Goal: Task Accomplishment & Management: Manage account settings

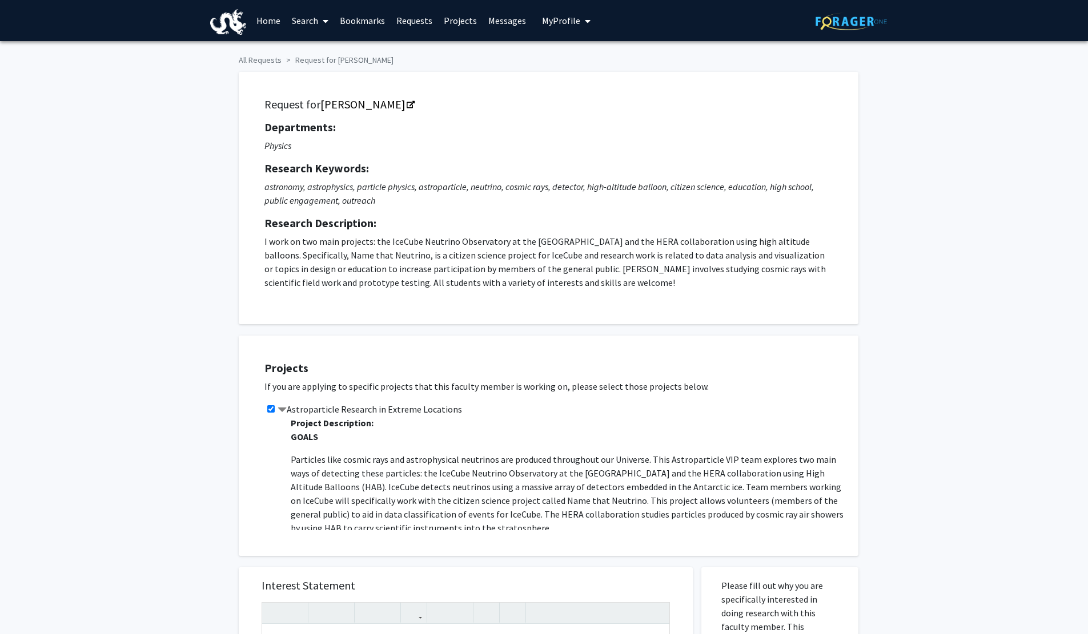
scroll to position [464, 0]
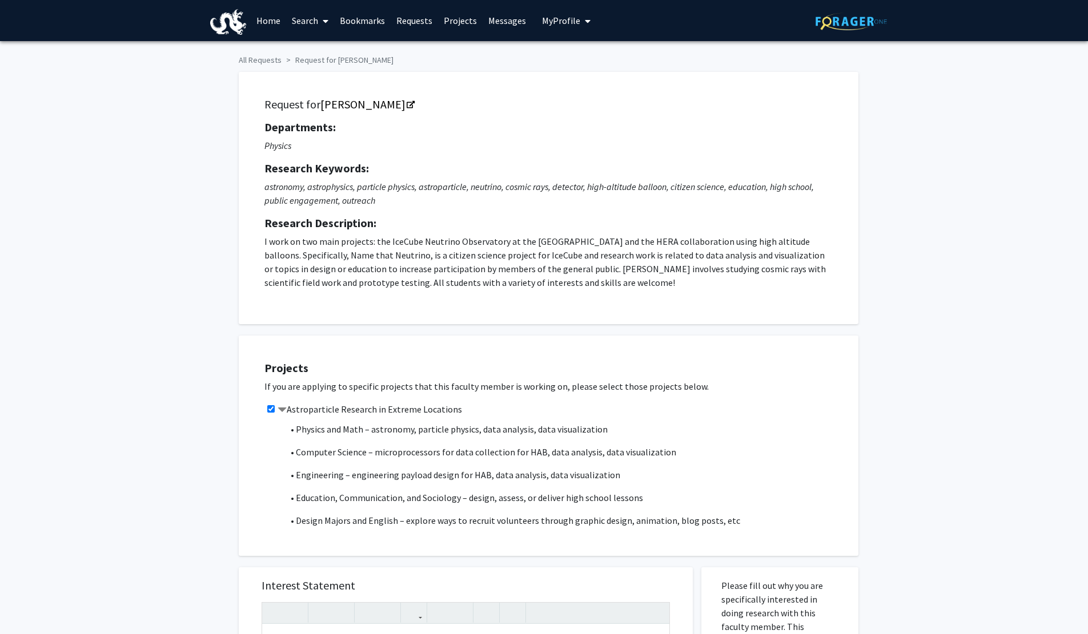
click at [562, 26] on span "My Profile" at bounding box center [561, 20] width 38 height 11
click at [601, 63] on span "View Profile" at bounding box center [612, 65] width 69 height 13
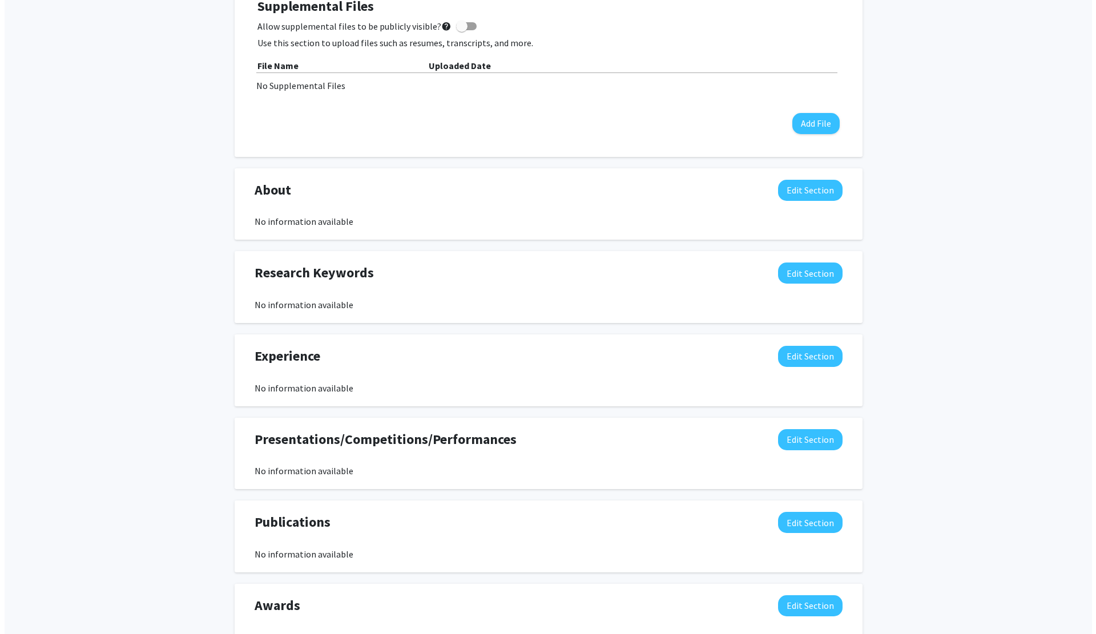
scroll to position [452, 0]
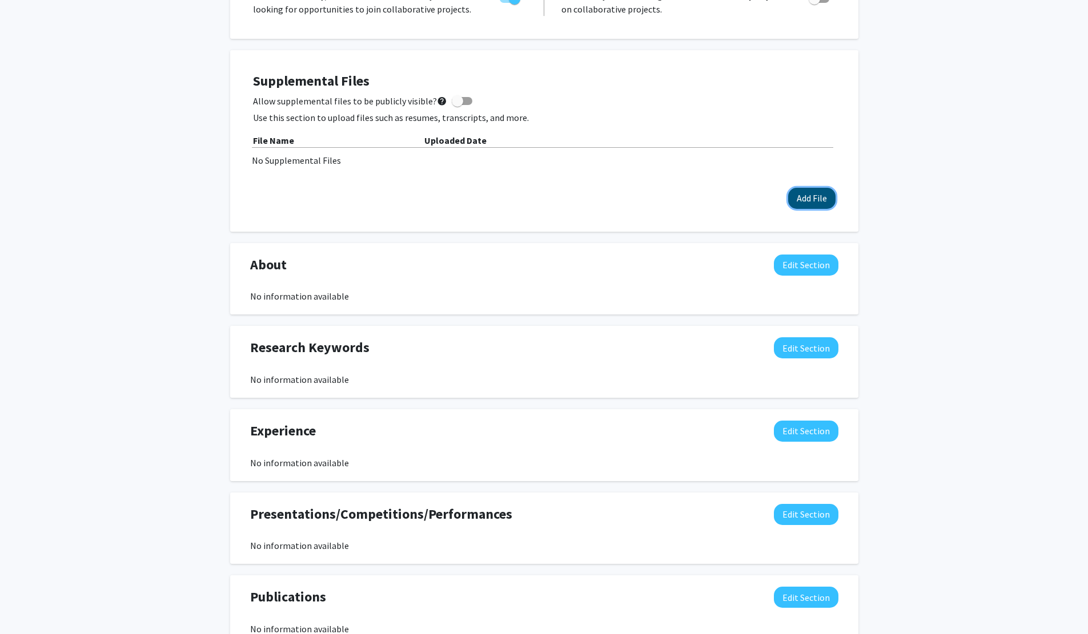
click at [816, 205] on button "Add File" at bounding box center [811, 198] width 47 height 21
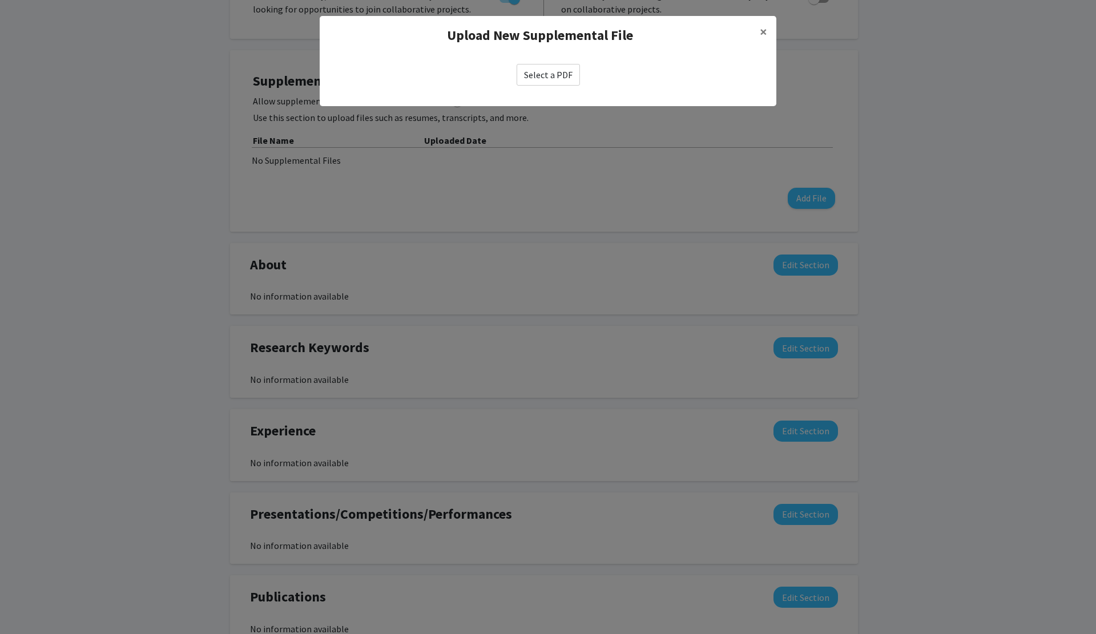
click at [563, 71] on label "Select a PDF" at bounding box center [548, 75] width 63 height 22
click at [0, 0] on input "Select a PDF" at bounding box center [0, 0] width 0 height 0
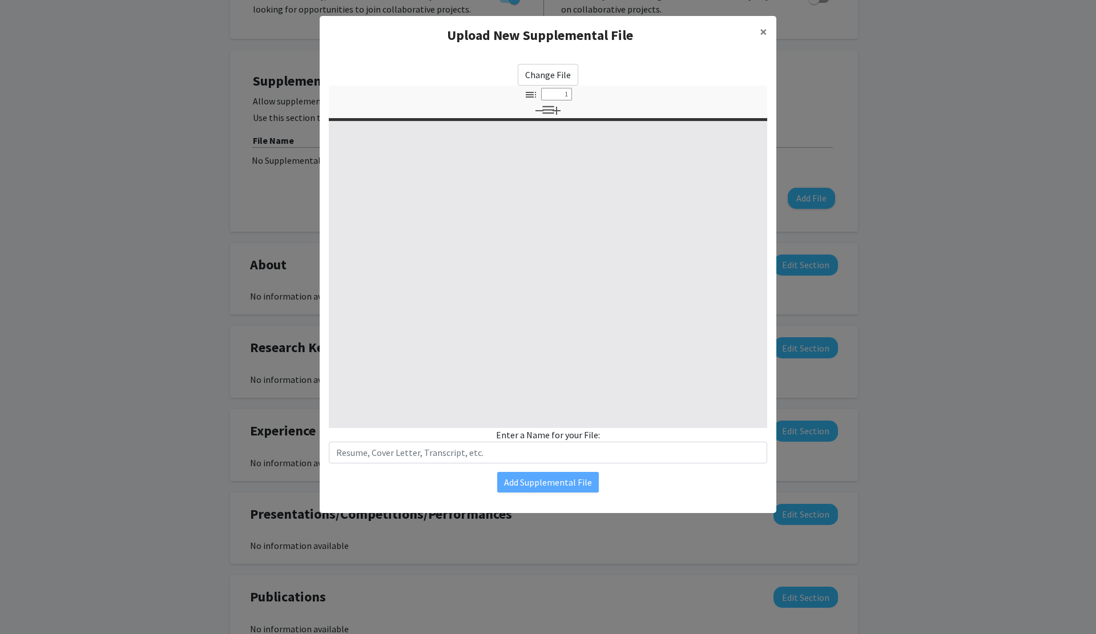
select select "custom"
type input "0"
select select "custom"
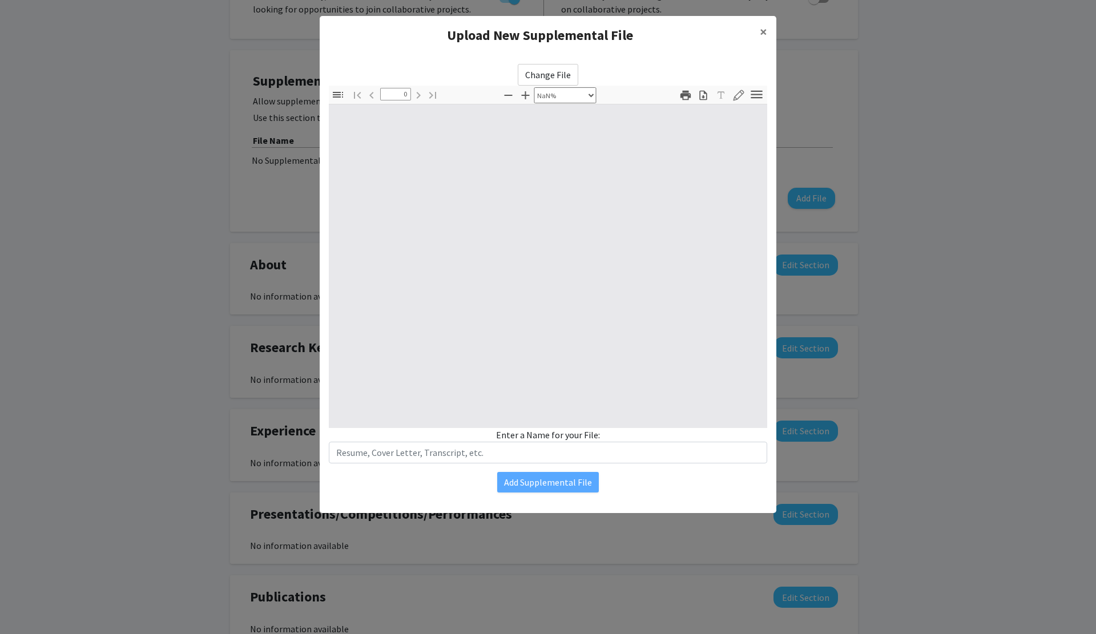
type input "1"
select select "auto"
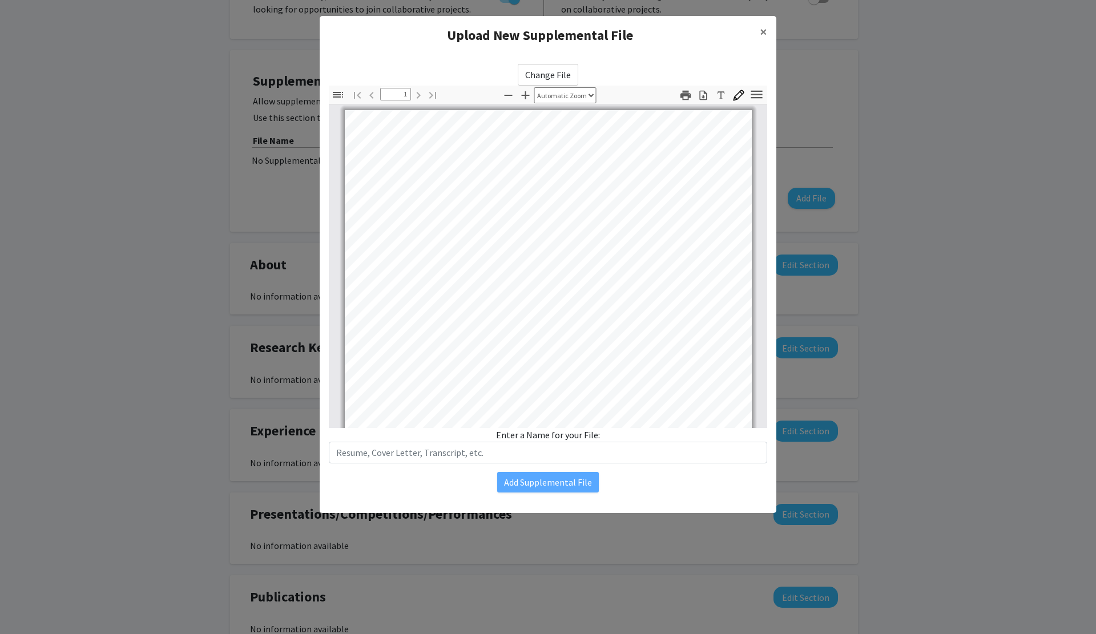
scroll to position [214, 0]
click at [767, 27] on span "×" at bounding box center [763, 32] width 7 height 18
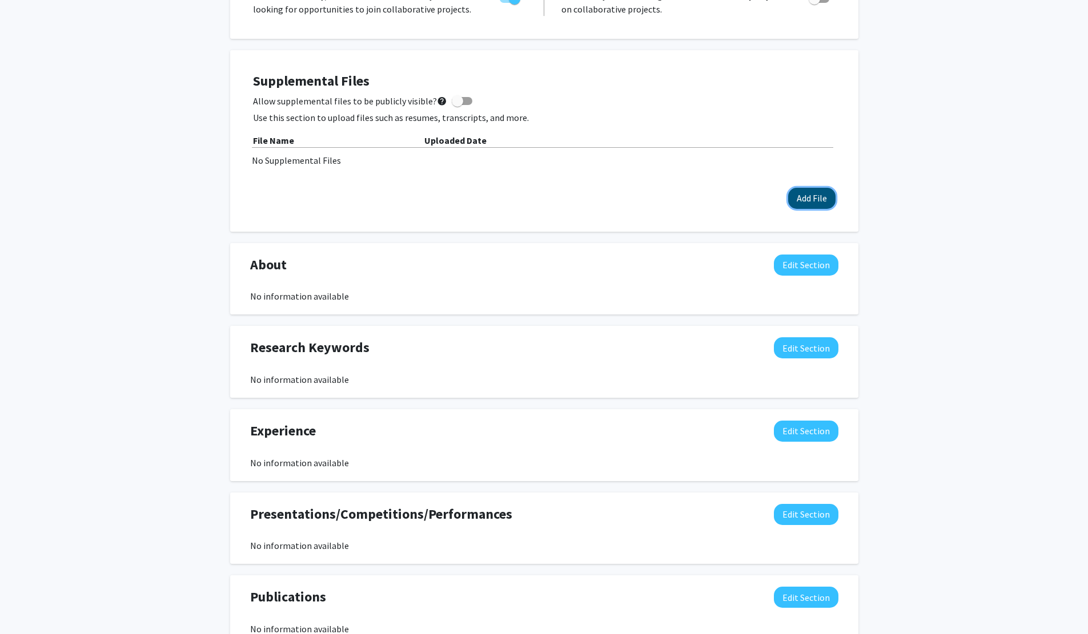
click at [799, 198] on button "Add File" at bounding box center [811, 198] width 47 height 21
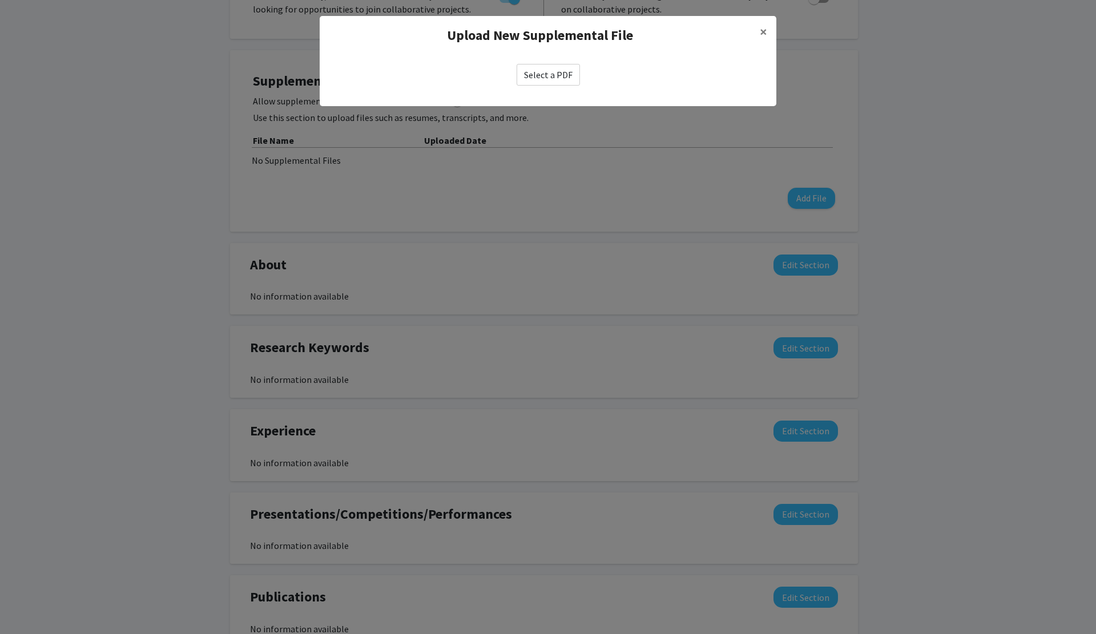
click at [563, 71] on label "Select a PDF" at bounding box center [548, 75] width 63 height 22
click at [0, 0] on input "Select a PDF" at bounding box center [0, 0] width 0 height 0
click at [530, 74] on label "Select a PDF" at bounding box center [548, 75] width 63 height 22
click at [0, 0] on input "Select a PDF" at bounding box center [0, 0] width 0 height 0
click at [566, 69] on label "Select a PDF" at bounding box center [548, 75] width 63 height 22
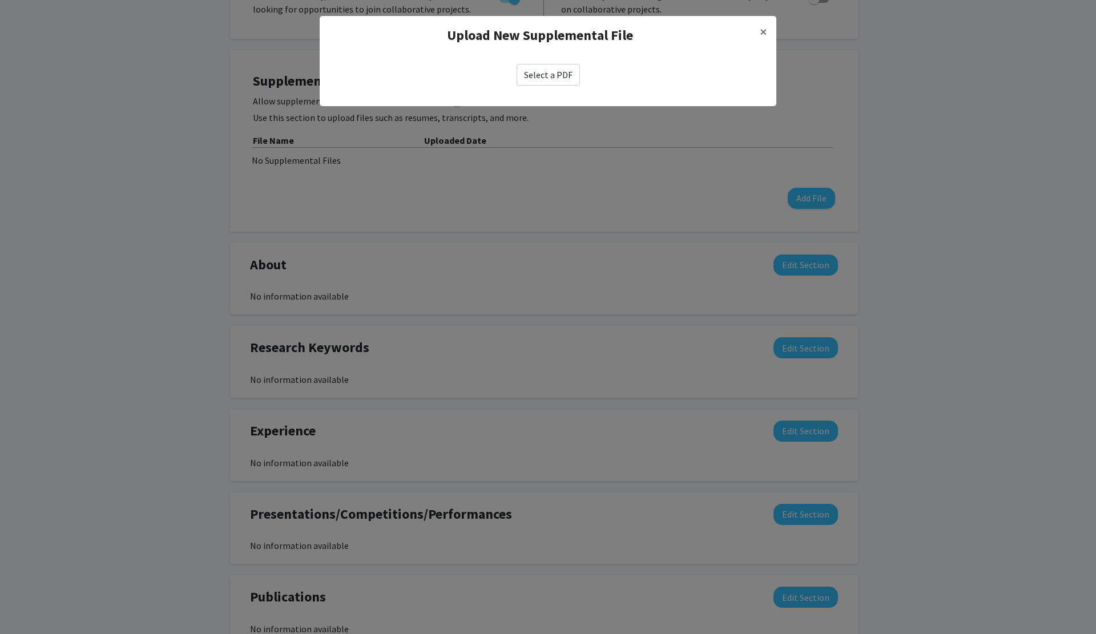
click at [0, 0] on input "Select a PDF" at bounding box center [0, 0] width 0 height 0
click at [551, 79] on label "Select a PDF" at bounding box center [548, 75] width 63 height 22
click at [0, 0] on input "Select a PDF" at bounding box center [0, 0] width 0 height 0
select select "custom"
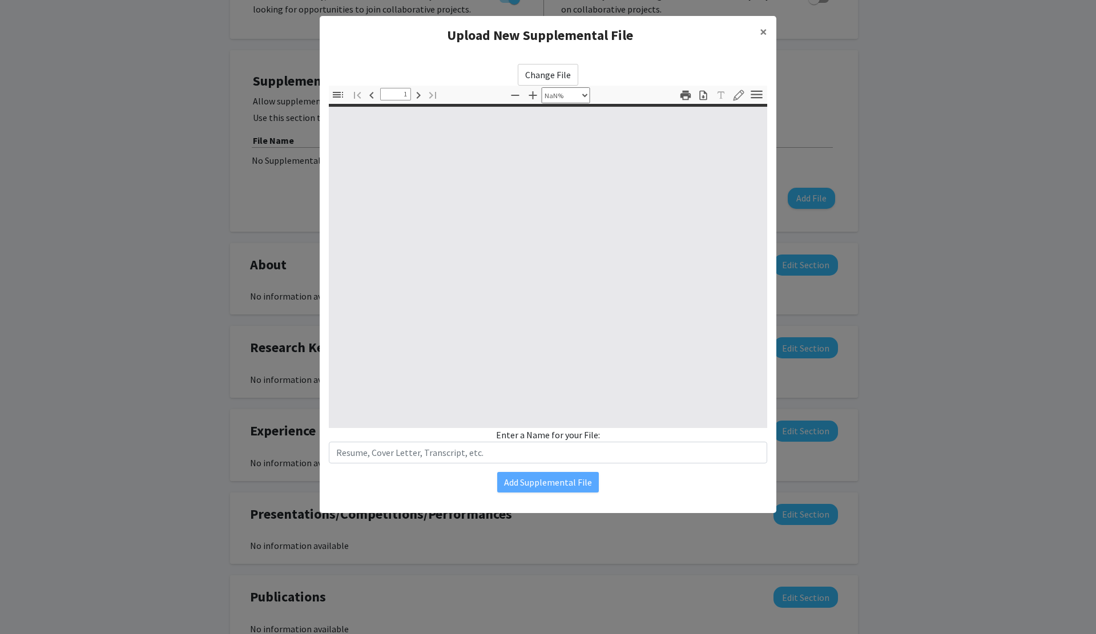
type input "0"
select select "custom"
type input "1"
select select "auto"
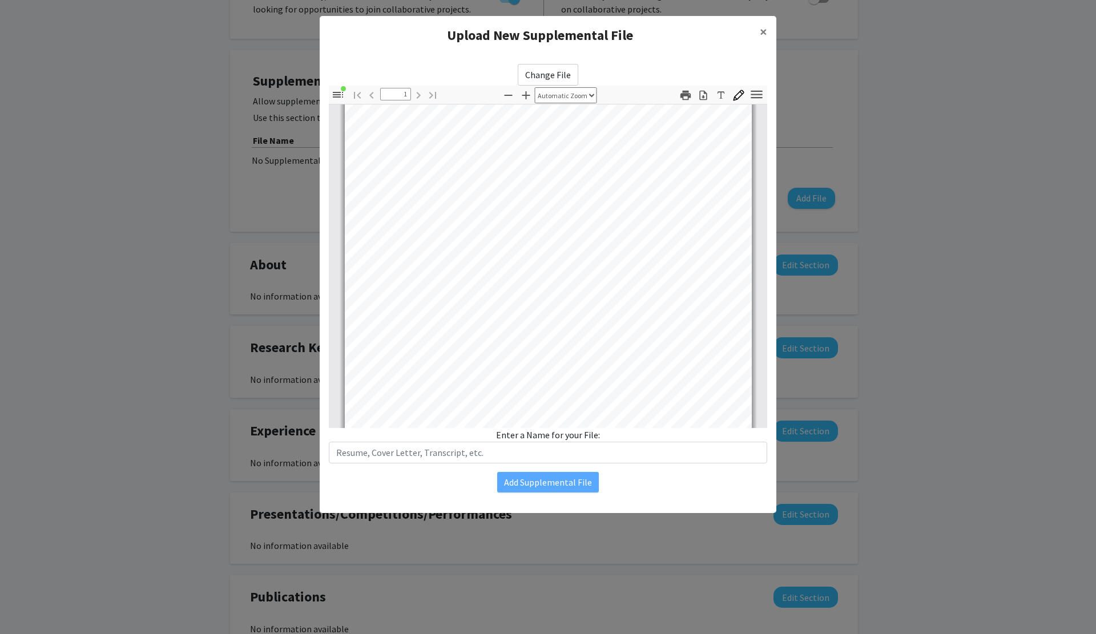
scroll to position [33, 0]
click at [767, 37] on span "×" at bounding box center [763, 32] width 7 height 18
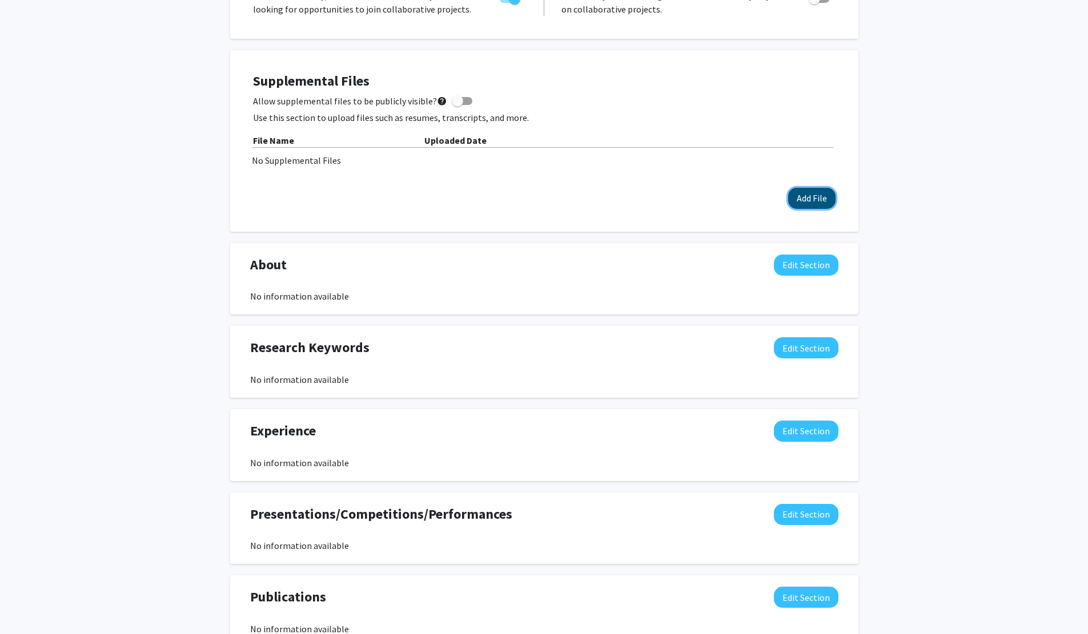
click at [813, 199] on button "Add File" at bounding box center [811, 198] width 47 height 21
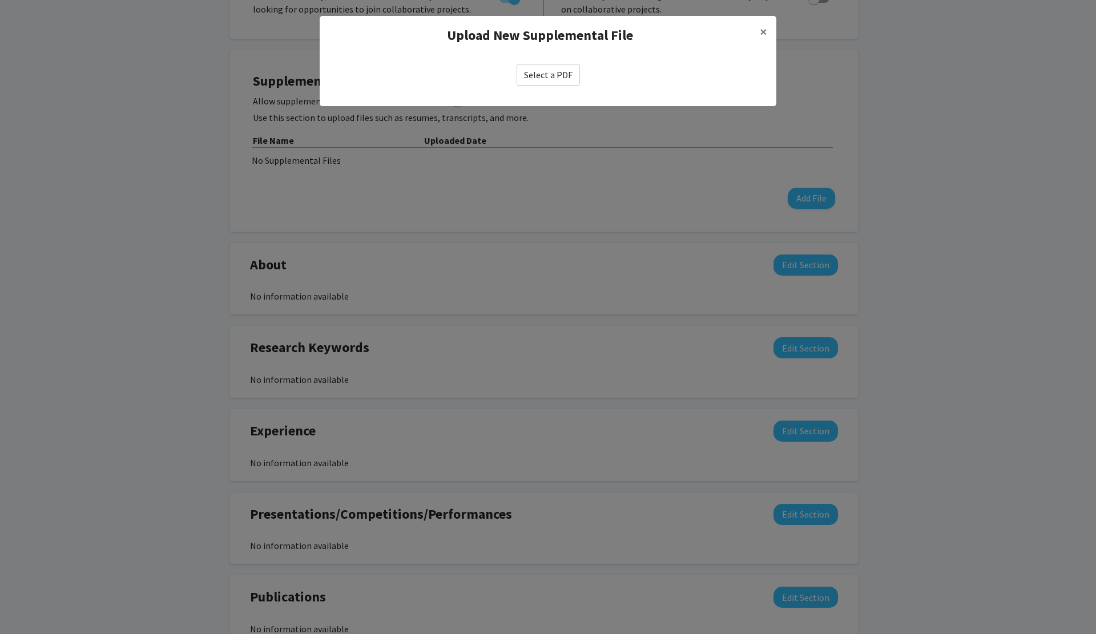
click at [537, 82] on label "Select a PDF" at bounding box center [548, 75] width 63 height 22
click at [0, 0] on input "Select a PDF" at bounding box center [0, 0] width 0 height 0
select select "custom"
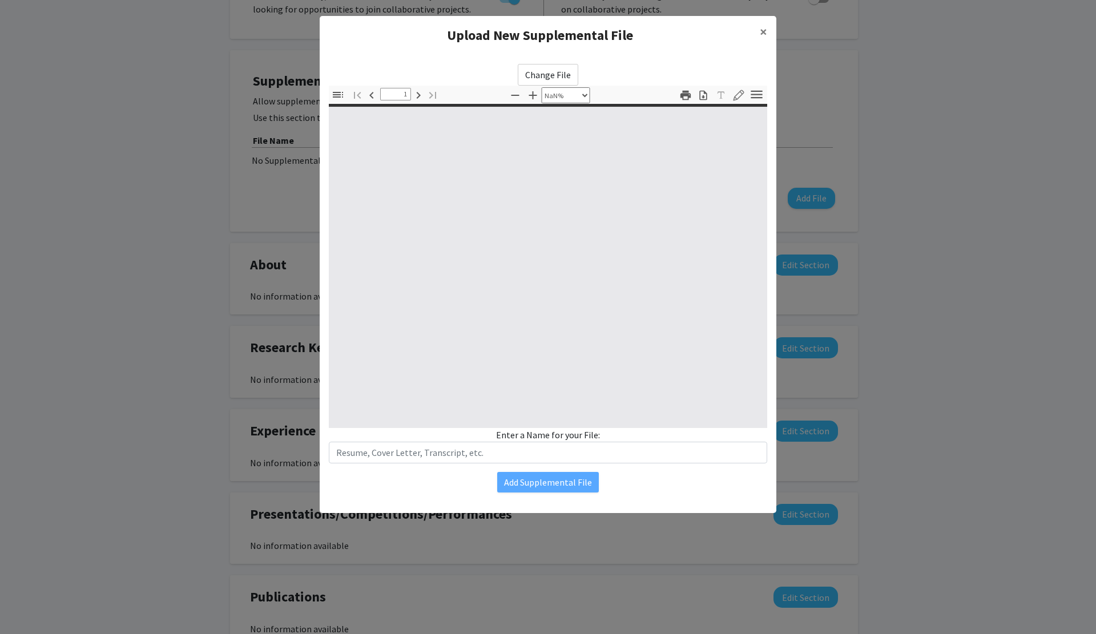
type input "0"
select select "custom"
type input "1"
select select "auto"
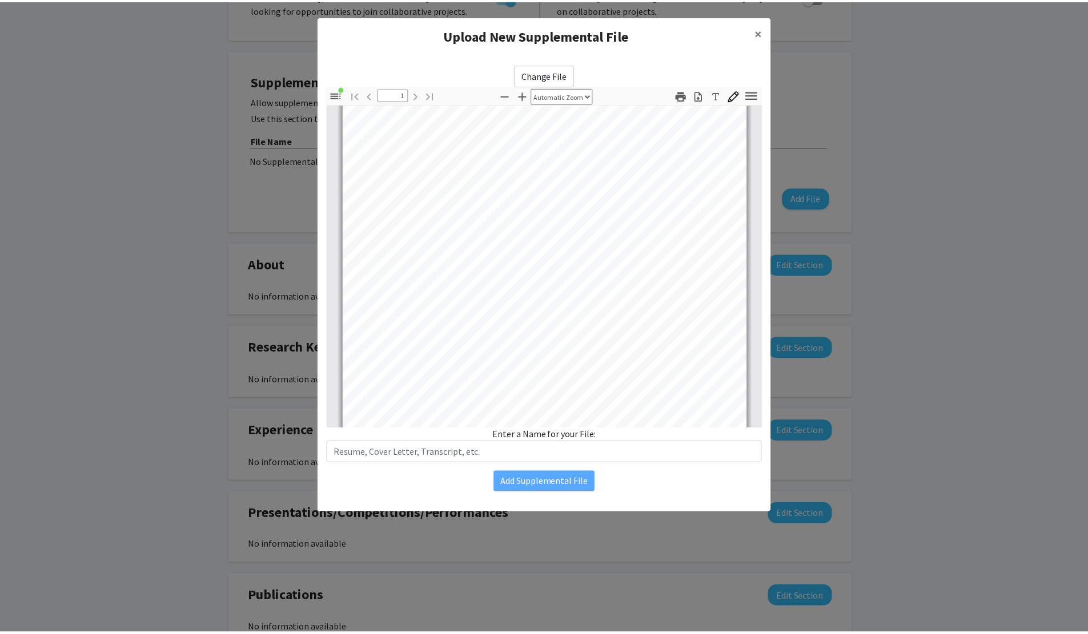
scroll to position [214, 0]
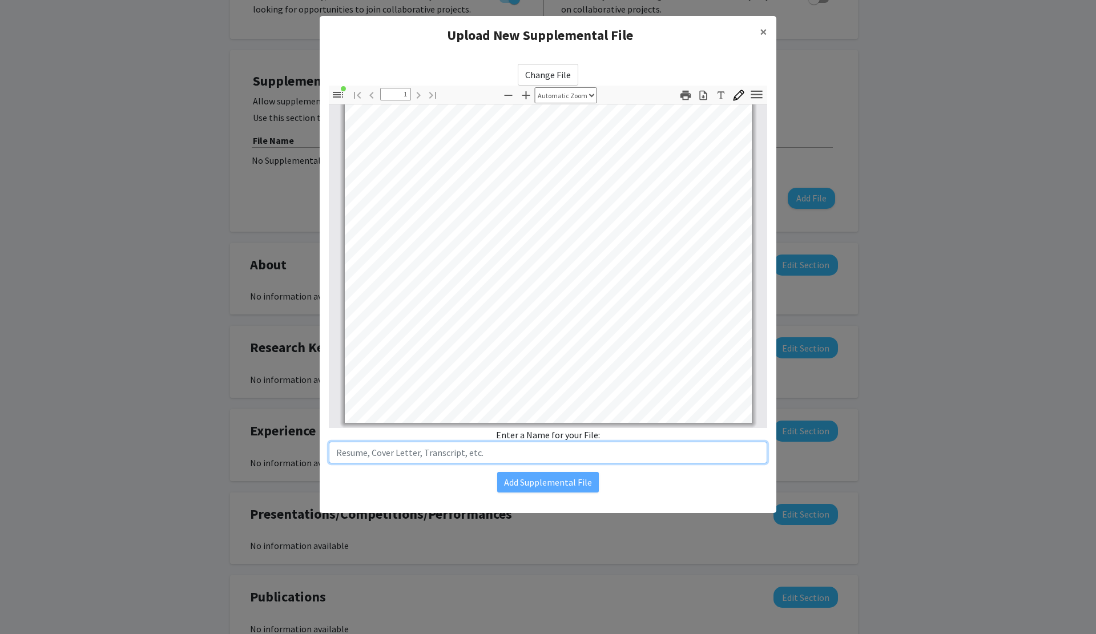
click at [499, 460] on input "text" at bounding box center [548, 453] width 438 height 22
click at [453, 474] on div "Add Supplemental File" at bounding box center [548, 482] width 438 height 21
click at [483, 456] on input "Resume" at bounding box center [548, 453] width 438 height 22
type input "Resume 09/25"
click at [414, 477] on div "Add Supplemental File" at bounding box center [548, 482] width 438 height 21
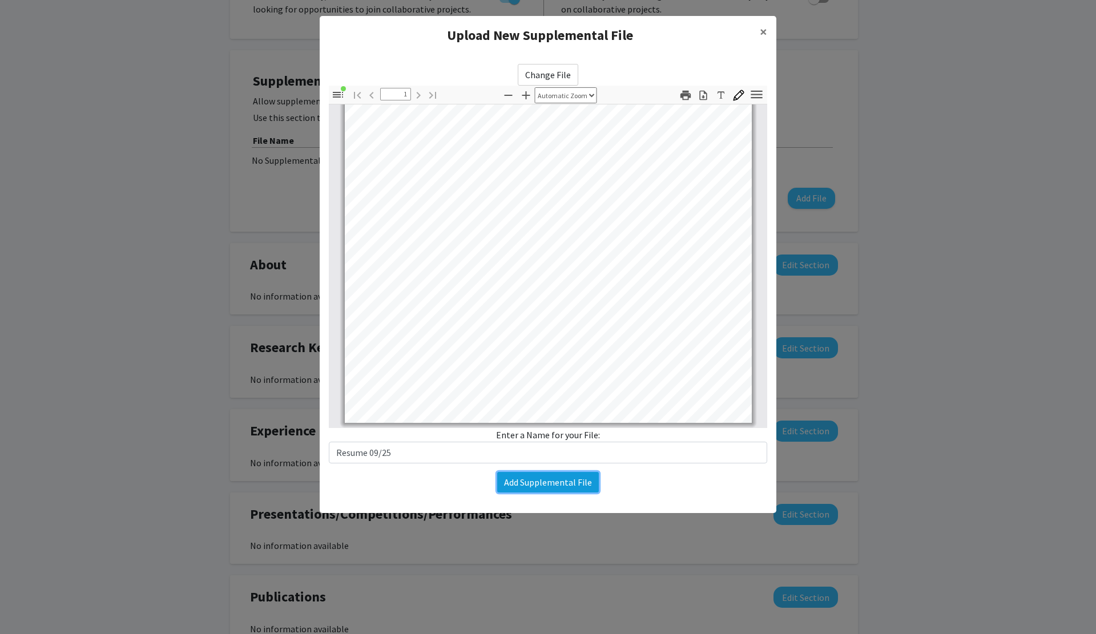
click at [546, 485] on button "Add Supplemental File" at bounding box center [548, 482] width 102 height 21
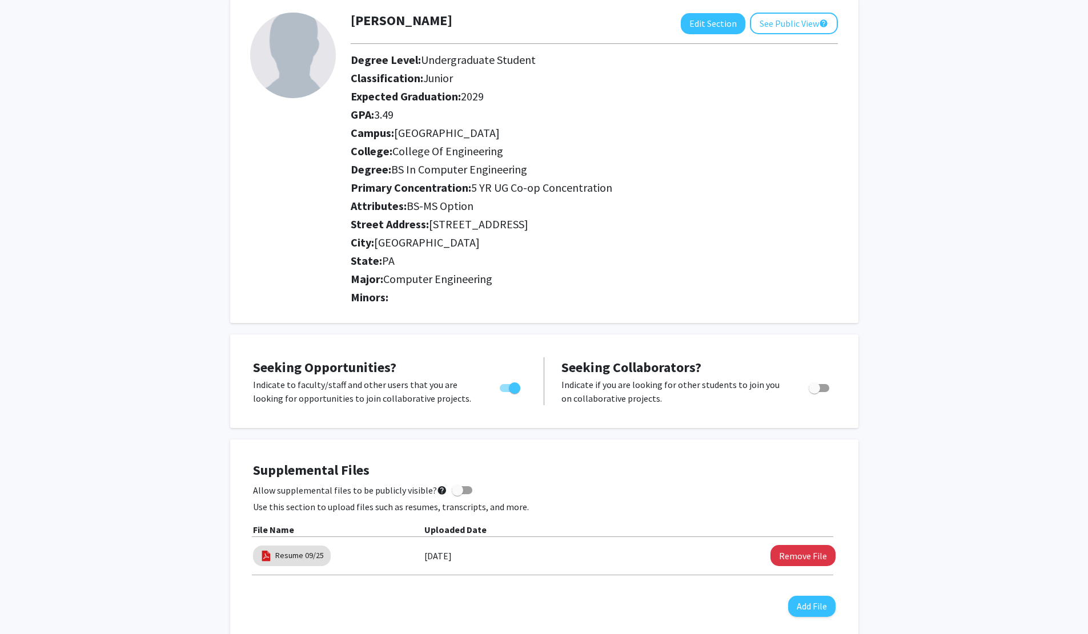
scroll to position [0, 0]
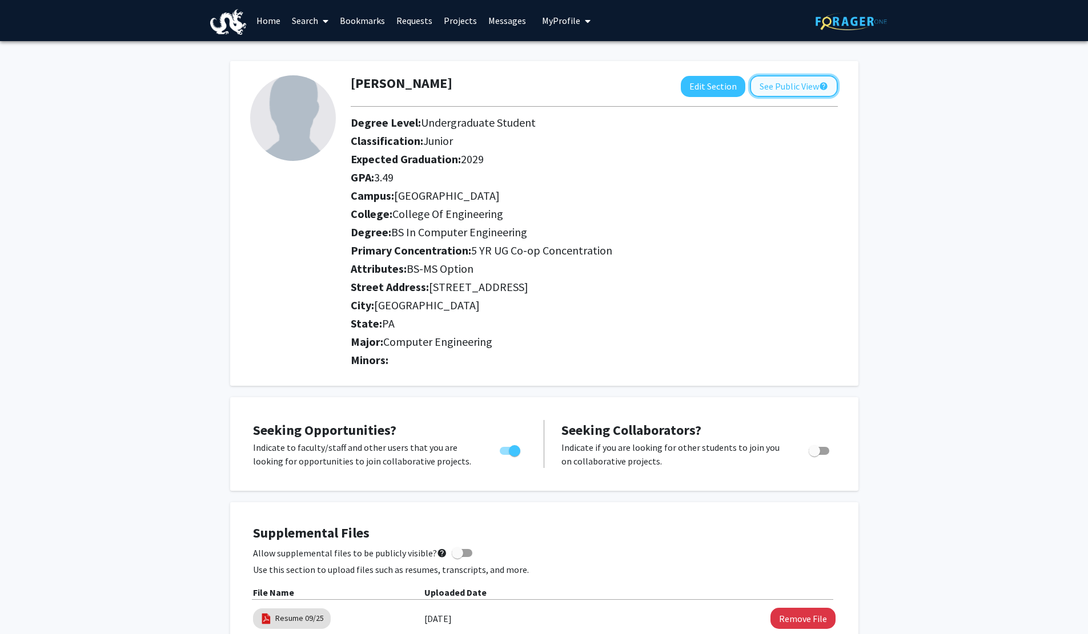
click at [779, 94] on button "See Public View help" at bounding box center [794, 86] width 88 height 22
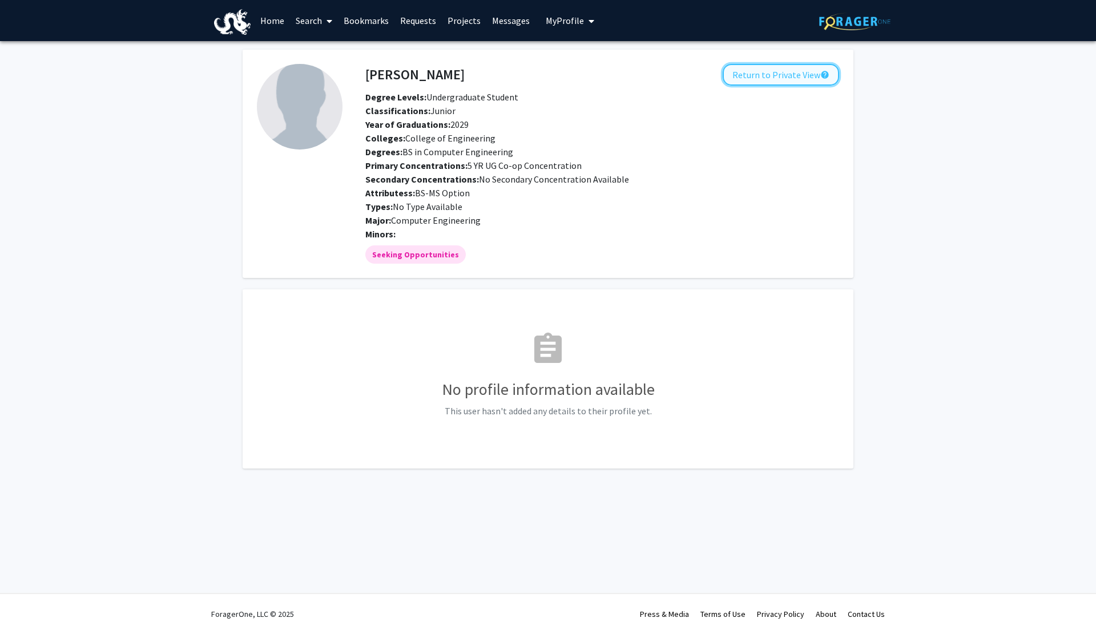
click at [807, 77] on button "Return to Private View help" at bounding box center [781, 75] width 116 height 22
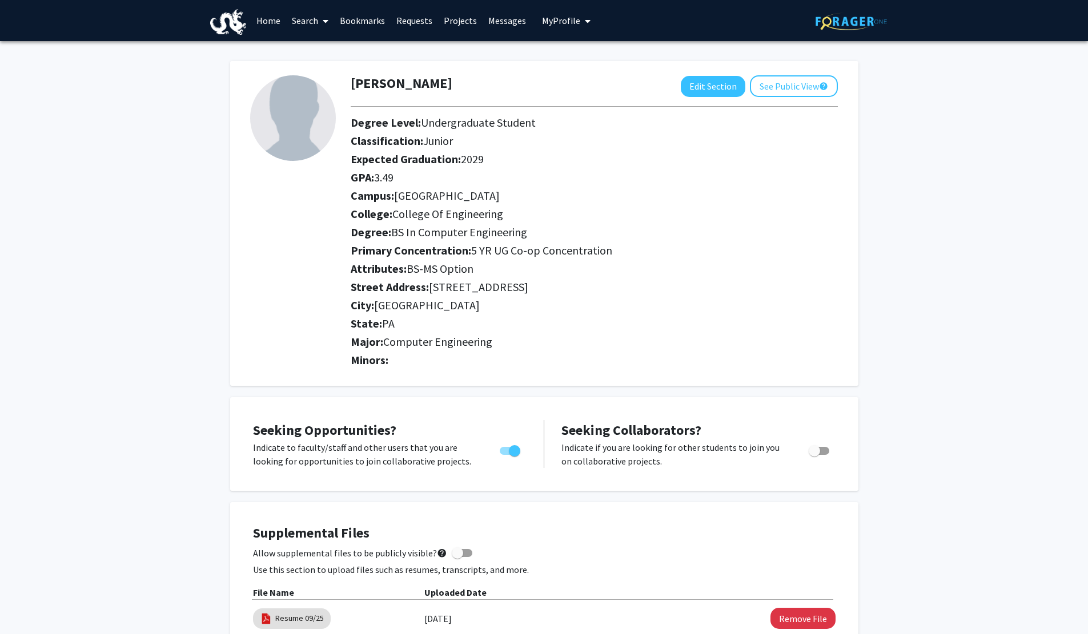
click at [268, 17] on link "Home" at bounding box center [268, 21] width 35 height 40
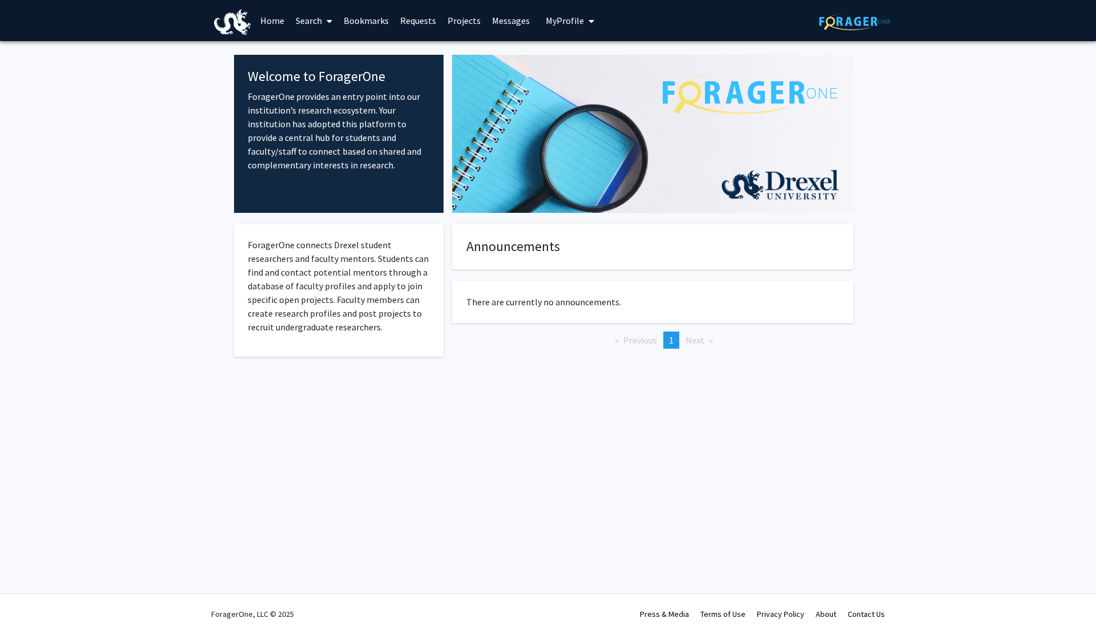
click at [309, 25] on link "Search" at bounding box center [314, 21] width 48 height 40
click at [336, 55] on span "Faculty/Staff" at bounding box center [332, 52] width 84 height 23
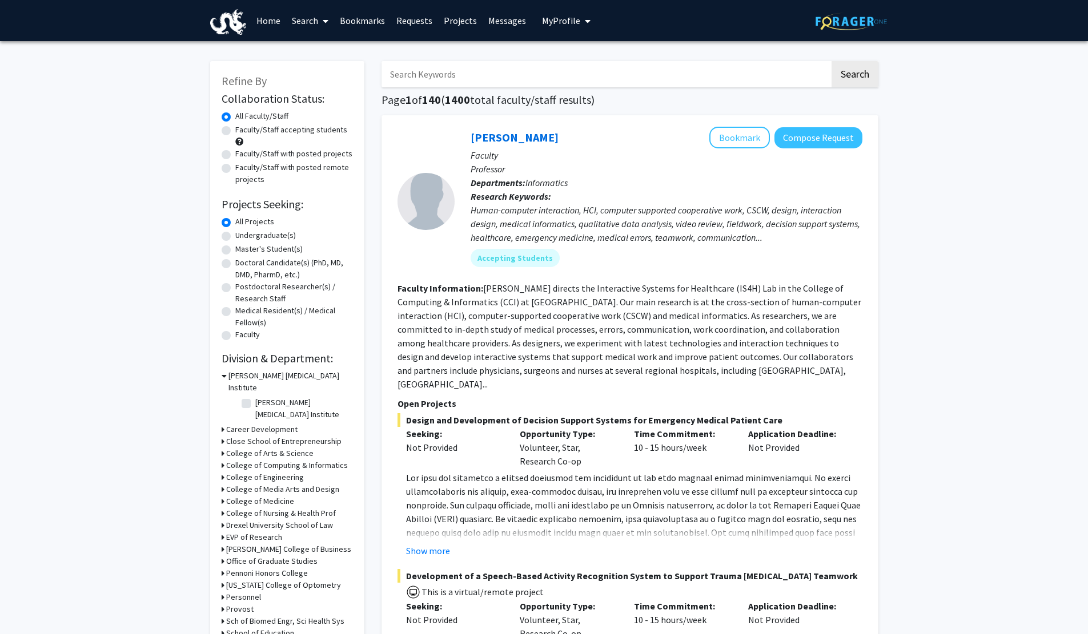
click at [532, 79] on input "Search Keywords" at bounding box center [605, 74] width 448 height 26
type input "love"
click at [831, 61] on button "Search" at bounding box center [854, 74] width 47 height 26
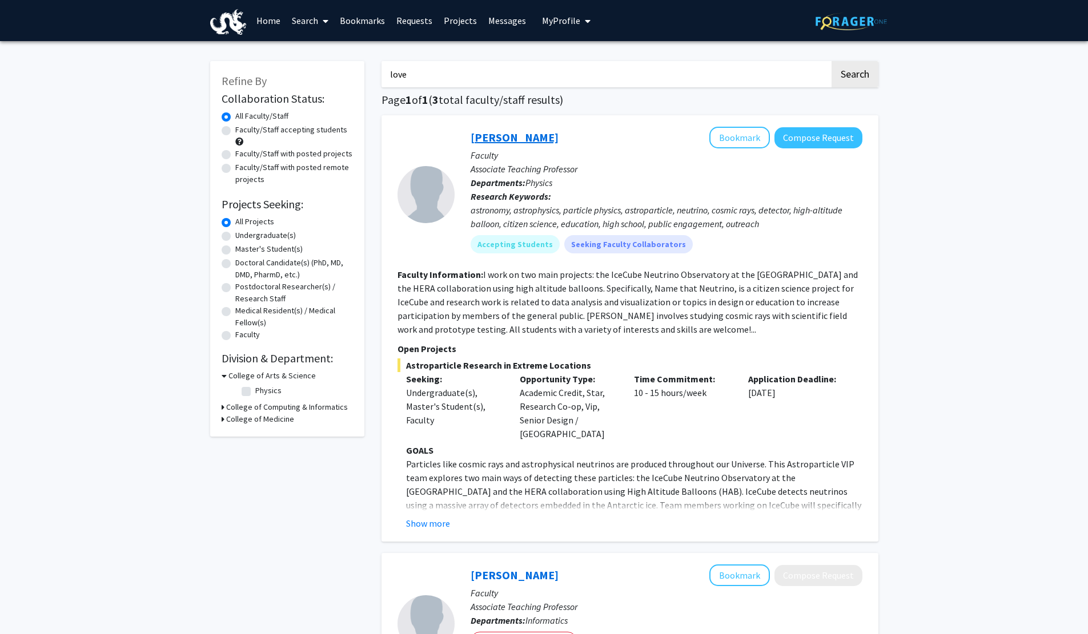
click at [516, 143] on link "[PERSON_NAME]" at bounding box center [514, 137] width 88 height 14
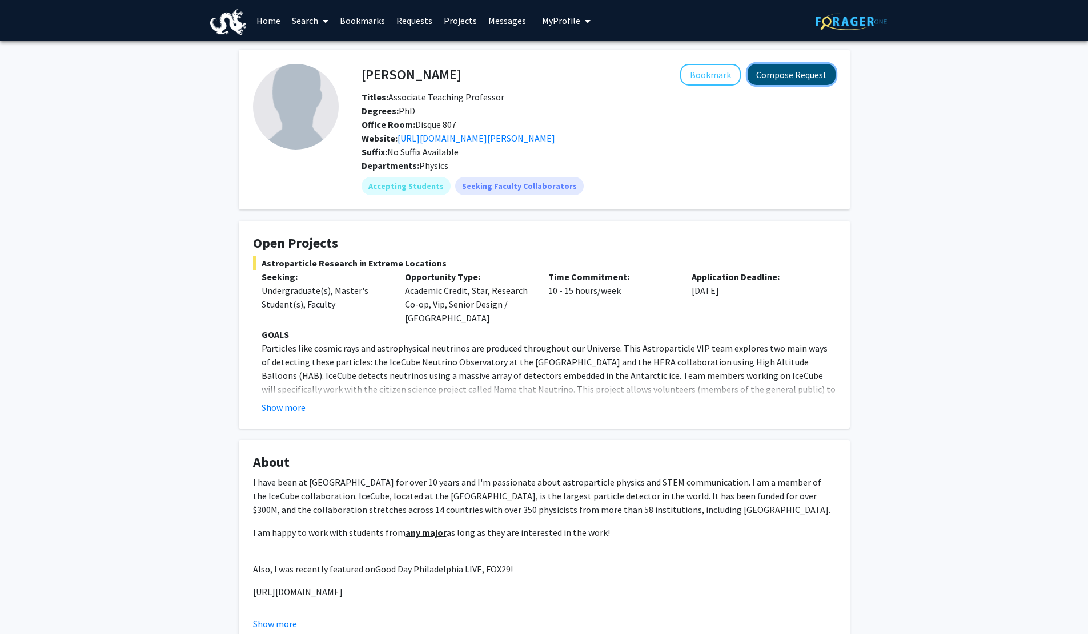
click at [769, 82] on button "Compose Request" at bounding box center [791, 74] width 88 height 21
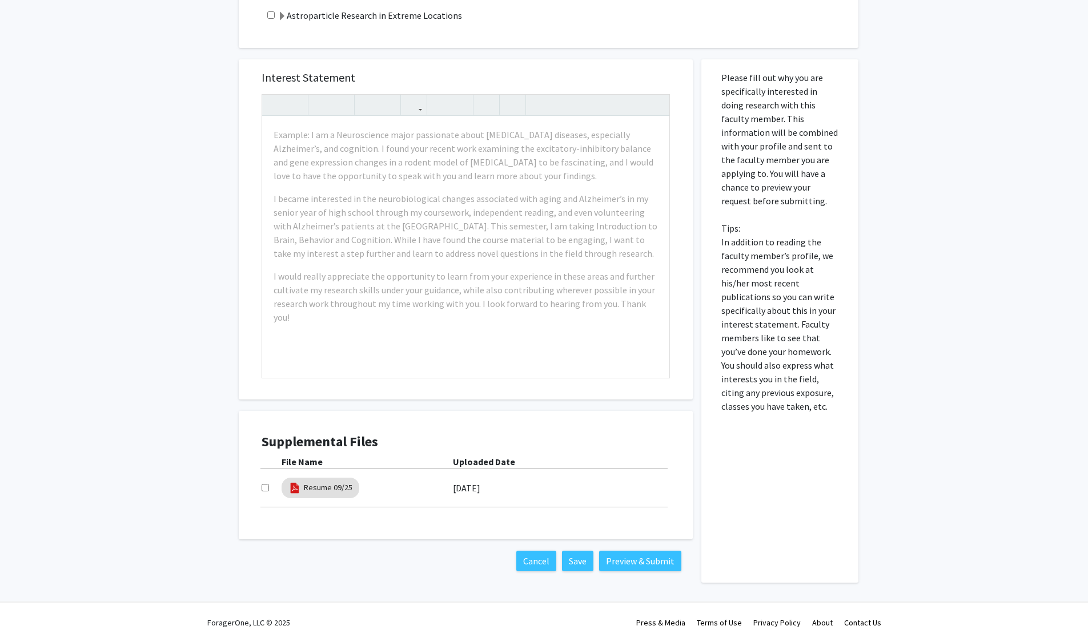
scroll to position [402, 0]
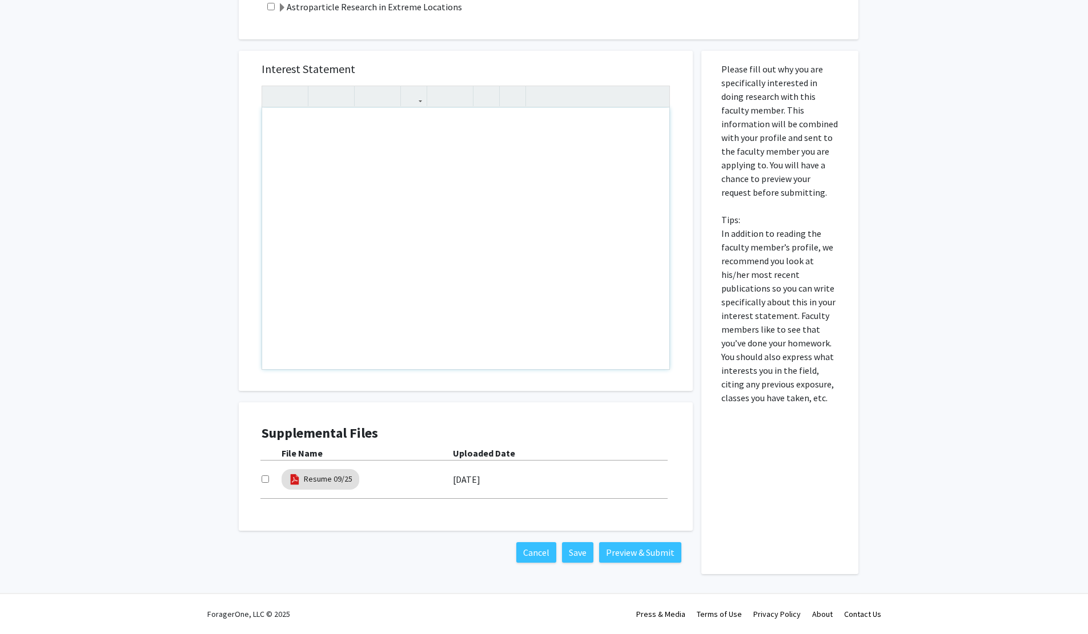
click at [567, 230] on div "Note to users with screen readers: Please press Alt+0 or Option+0 to deactivate…" at bounding box center [465, 238] width 407 height 261
drag, startPoint x: 567, startPoint y: 230, endPoint x: 598, endPoint y: 202, distance: 41.2
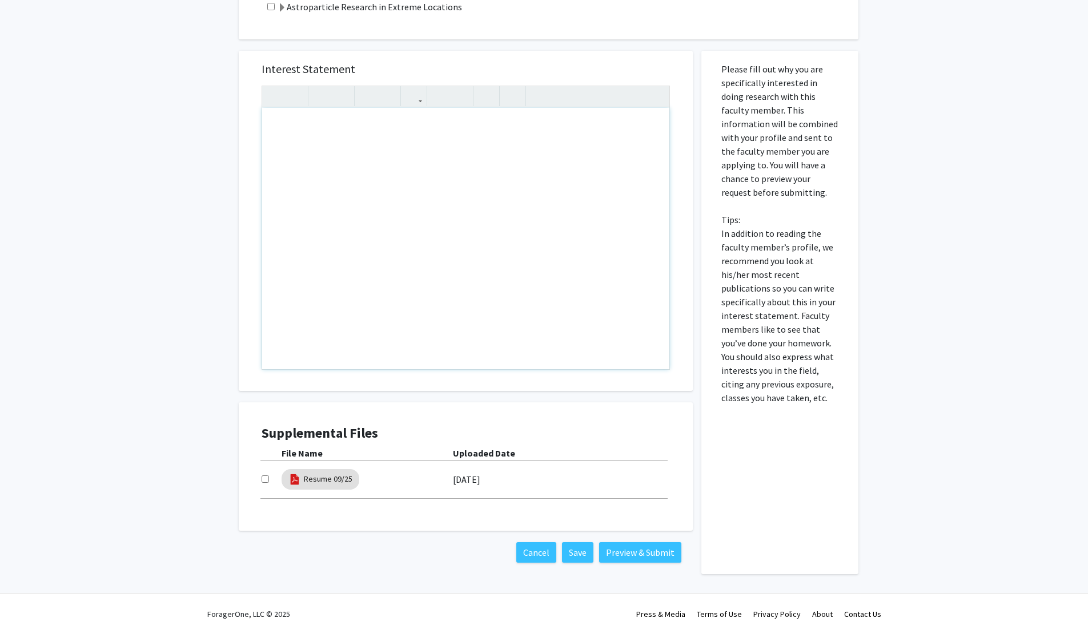
click at [570, 228] on div "Note to users with screen readers: Please press Alt+0 or Option+0 to deactivate…" at bounding box center [465, 238] width 407 height 261
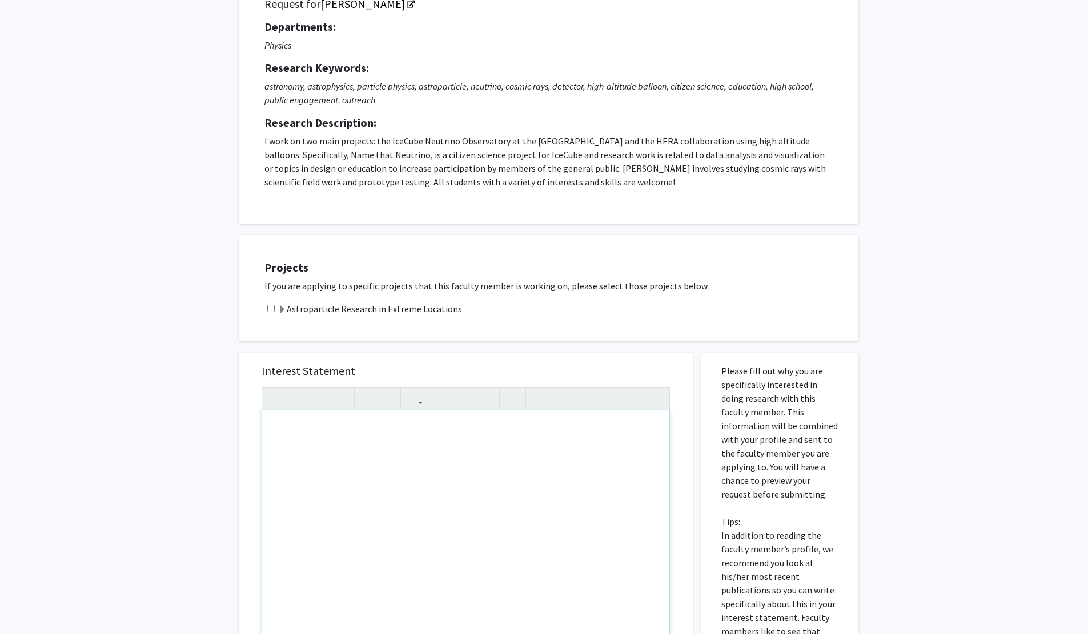
scroll to position [0, 0]
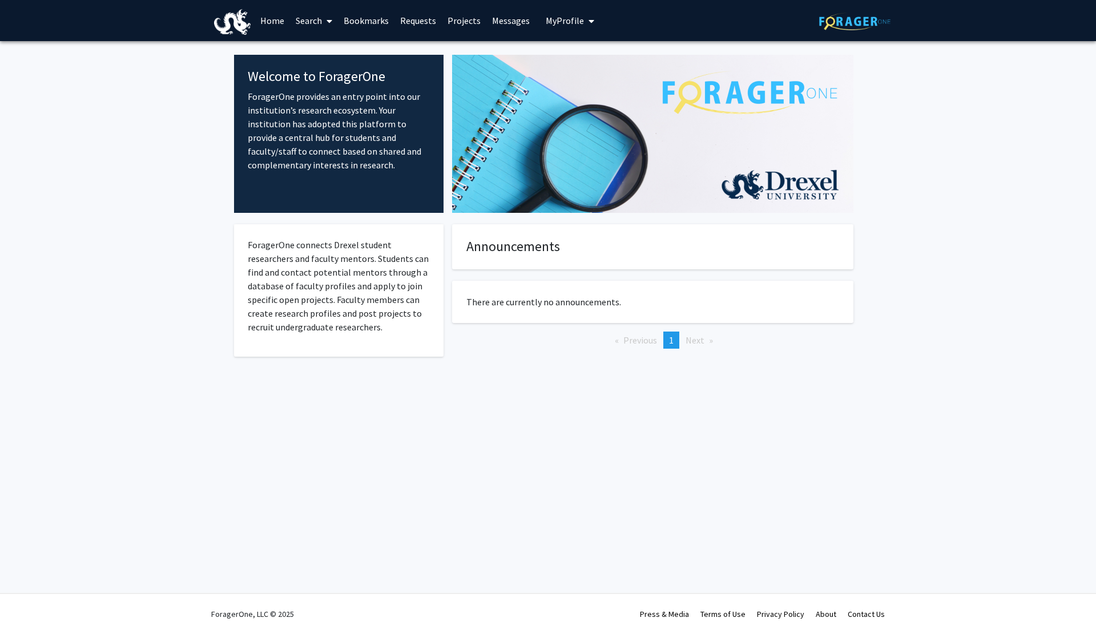
click at [337, 24] on link "Search" at bounding box center [314, 21] width 48 height 40
click at [336, 57] on span "Faculty/Staff" at bounding box center [332, 52] width 84 height 23
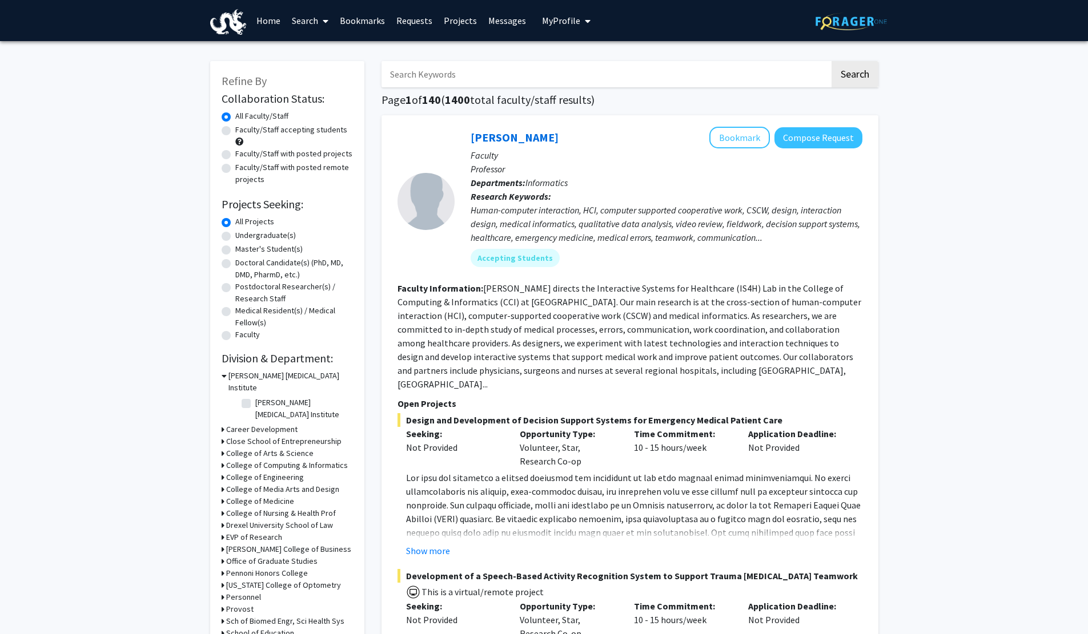
click at [468, 78] on input "Search Keywords" at bounding box center [605, 74] width 448 height 26
type input "love"
click at [831, 61] on button "Search" at bounding box center [854, 74] width 47 height 26
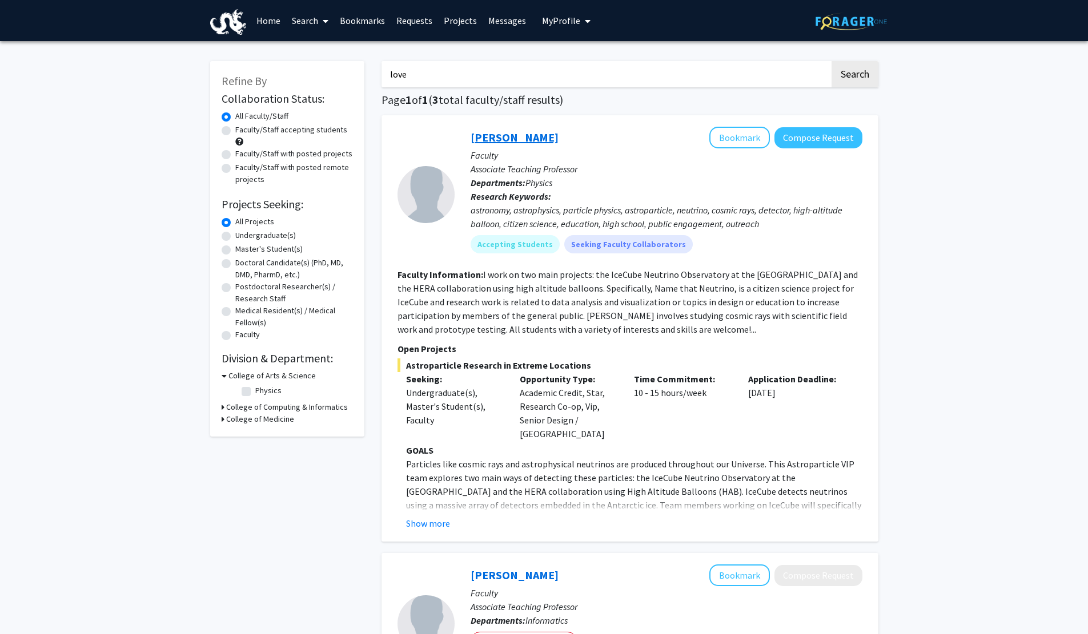
click at [502, 135] on link "[PERSON_NAME]" at bounding box center [514, 137] width 88 height 14
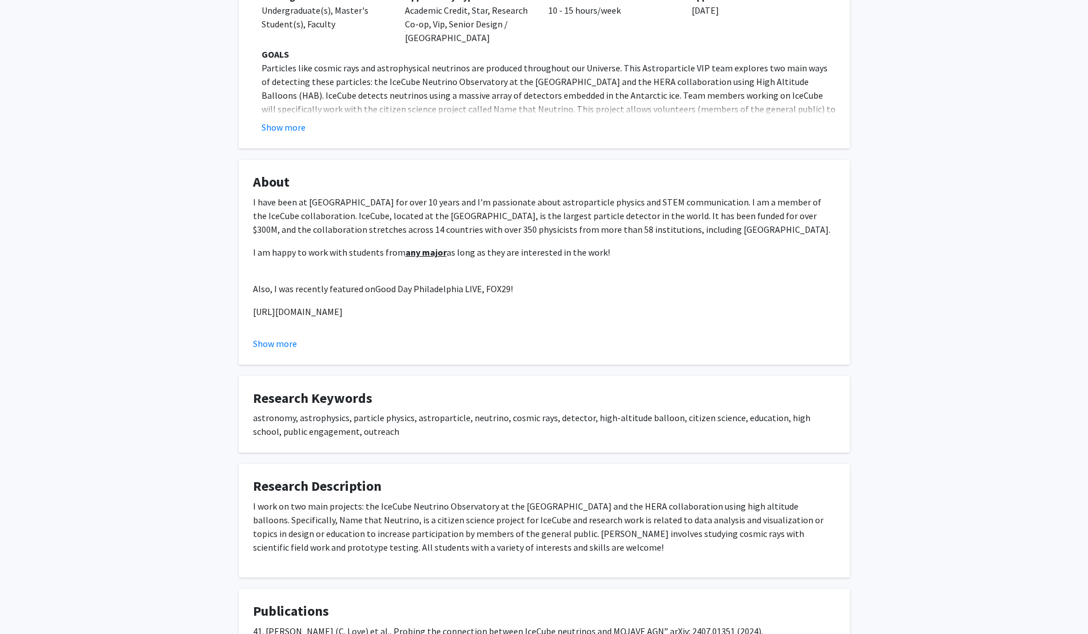
scroll to position [281, 0]
click at [272, 341] on button "Show more" at bounding box center [275, 343] width 44 height 14
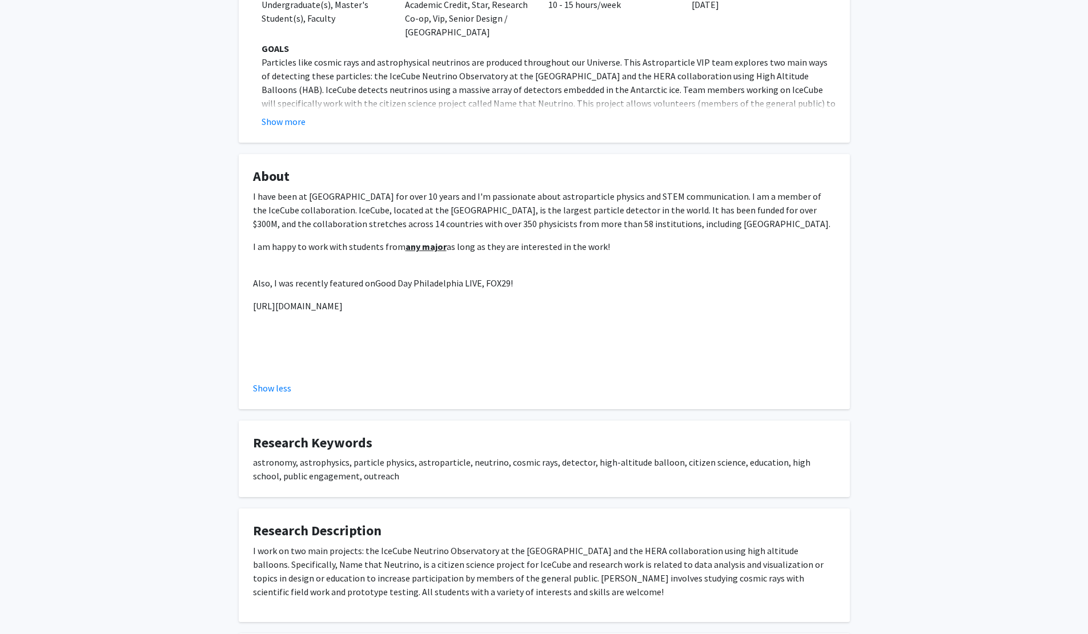
scroll to position [0, 0]
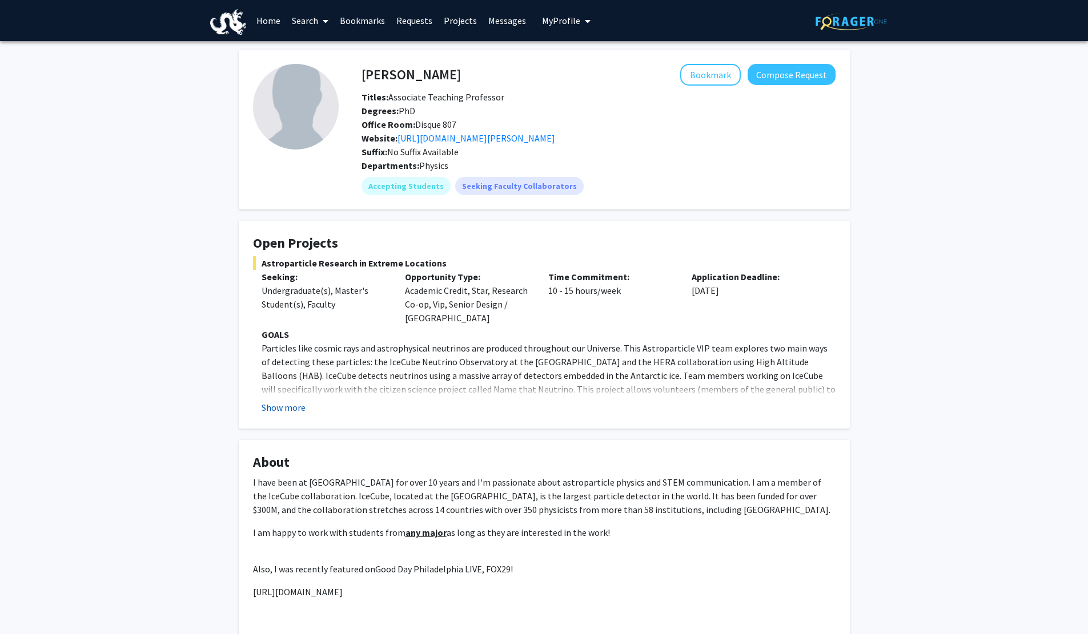
click at [286, 405] on button "Show more" at bounding box center [283, 408] width 44 height 14
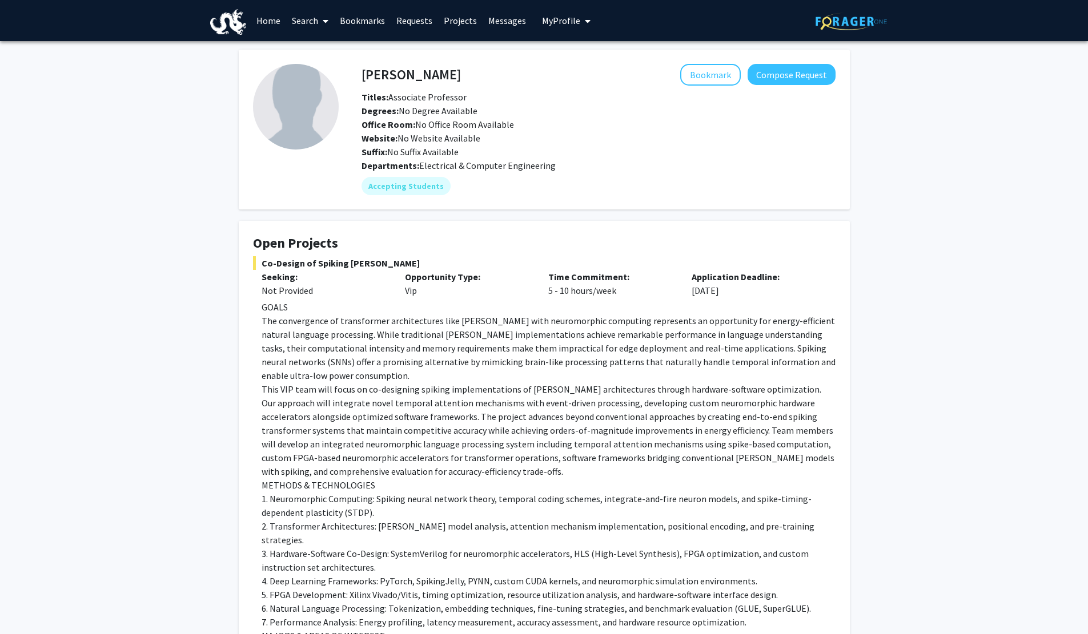
click at [315, 18] on link "Search" at bounding box center [310, 21] width 48 height 40
click at [333, 49] on span "Faculty/Staff" at bounding box center [328, 52] width 84 height 23
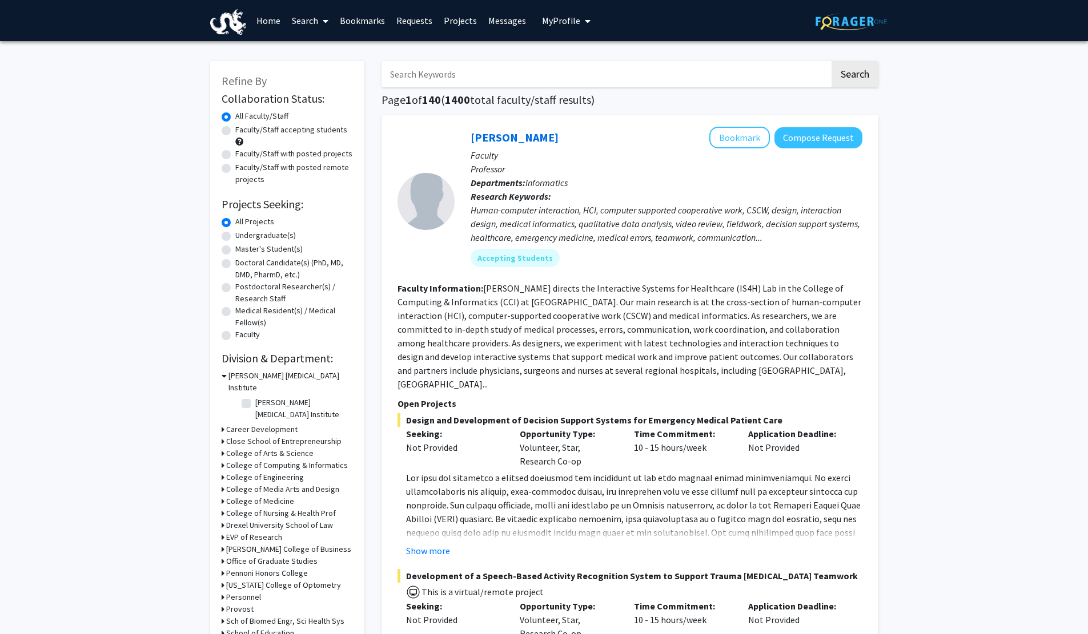
click at [434, 74] on input "Search Keywords" at bounding box center [605, 74] width 448 height 26
click at [831, 61] on button "Search" at bounding box center [854, 74] width 47 height 26
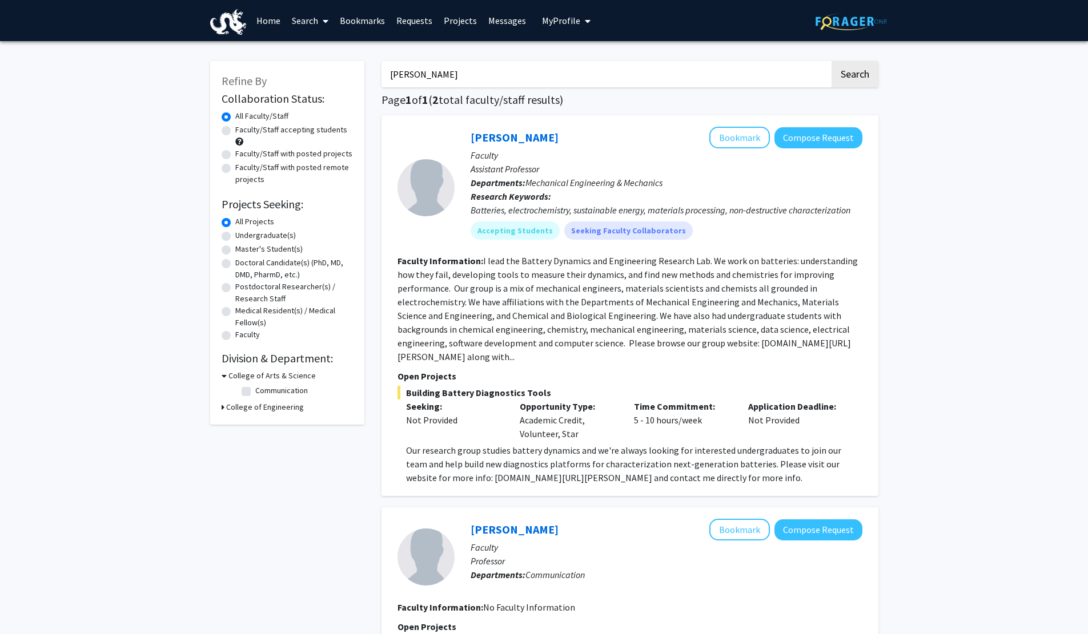
click at [438, 363] on section "Faculty Information: I lead the Battery Dynamics and Engineering Research Lab. …" at bounding box center [629, 309] width 465 height 110
click at [434, 356] on fg-read-more "I lead the Battery Dynamics and Engineering Research Lab. We work on batteries:…" at bounding box center [627, 308] width 460 height 107
click at [444, 357] on fg-read-more "I lead the Battery Dynamics and Engineering Research Lab. We work on batteries:…" at bounding box center [627, 308] width 460 height 107
drag, startPoint x: 702, startPoint y: 344, endPoint x: 856, endPoint y: 343, distance: 154.1
click at [856, 343] on section "Faculty Information: I lead the Battery Dynamics and Engineering Research Lab. …" at bounding box center [629, 309] width 465 height 110
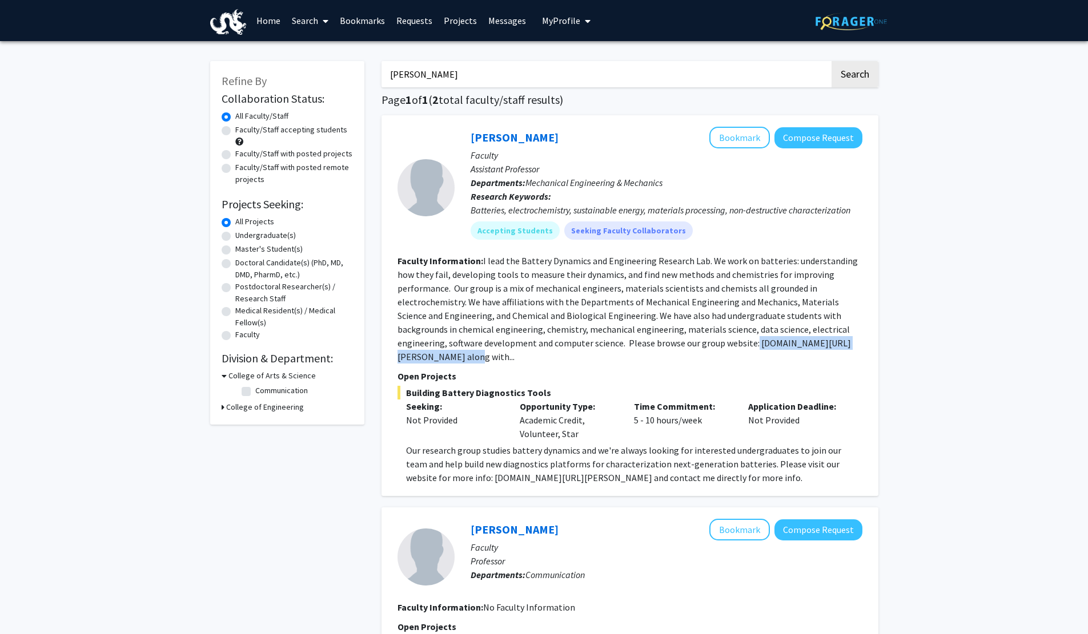
copy fg-read-more "research.coe.drexel.edu/mem/changlab"
click at [563, 69] on input "wesley" at bounding box center [605, 74] width 448 height 26
type input "anup"
click at [831, 61] on button "Search" at bounding box center [854, 74] width 47 height 26
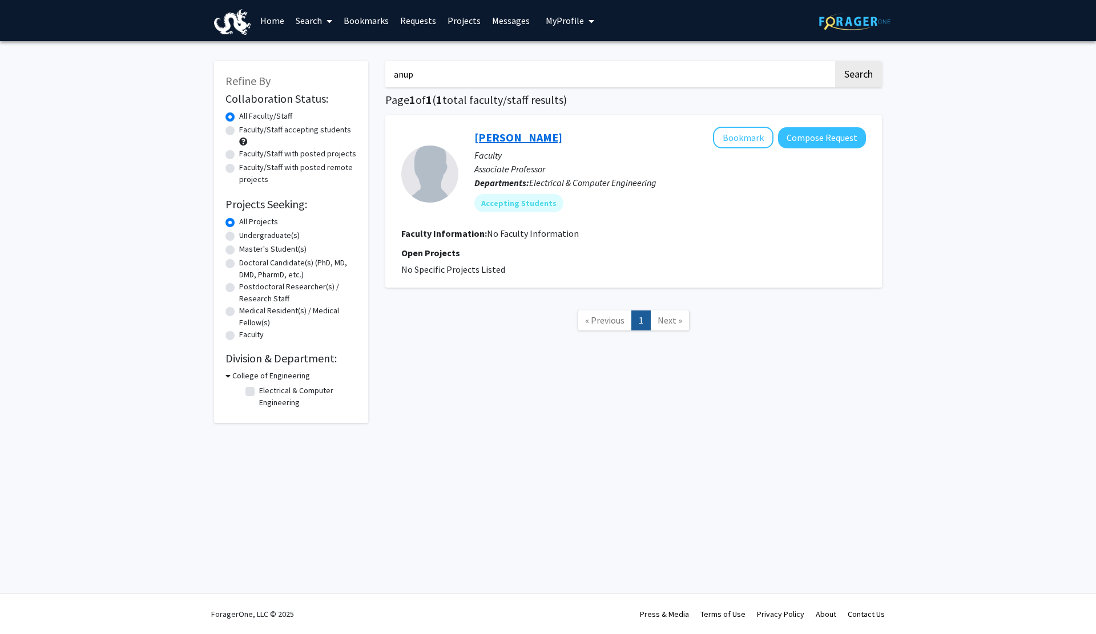
click at [511, 140] on link "Anup Das" at bounding box center [518, 137] width 88 height 14
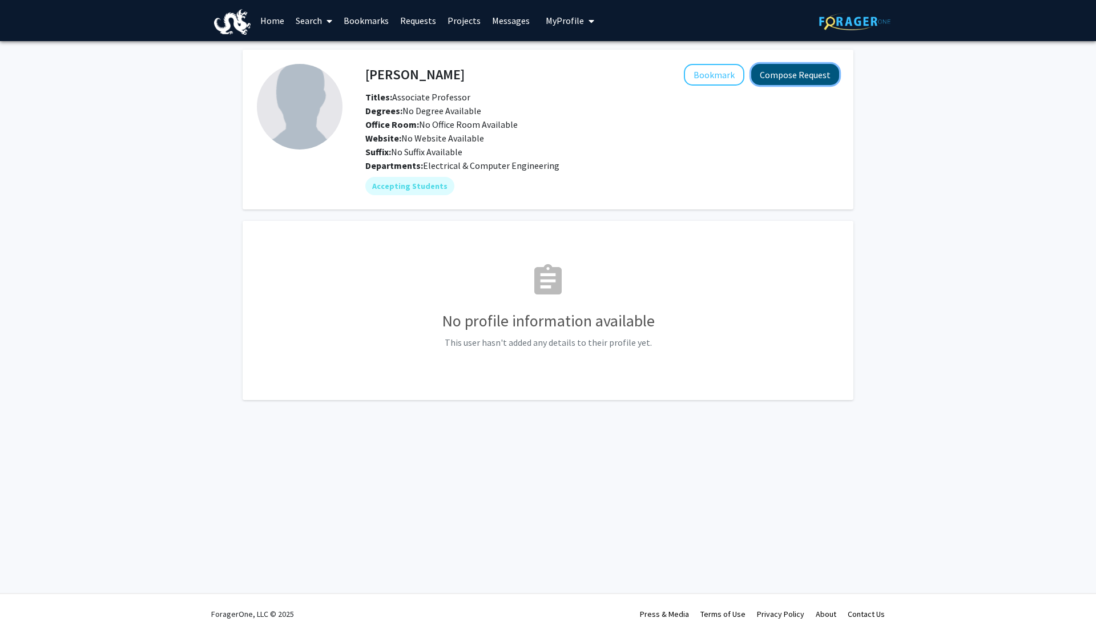
click at [798, 79] on button "Compose Request" at bounding box center [795, 74] width 88 height 21
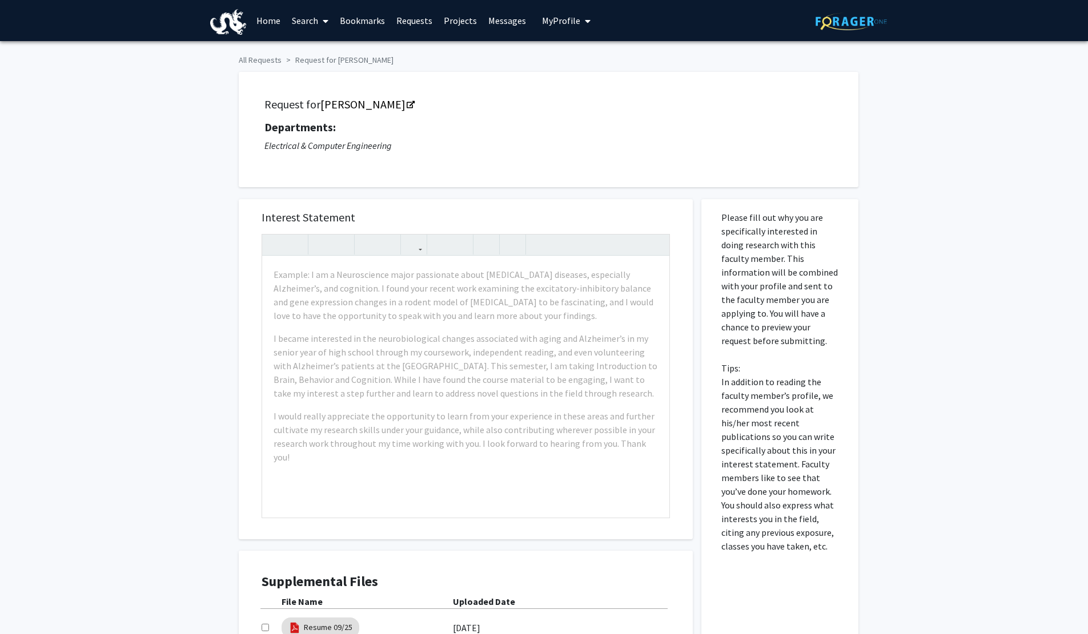
click at [307, 70] on div "Request for Anup Das Departments: Electrical & Computer Engineering" at bounding box center [544, 124] width 628 height 127
click at [264, 58] on link "All Requests" at bounding box center [260, 60] width 43 height 10
click at [305, 29] on link "Search" at bounding box center [310, 21] width 48 height 40
click at [321, 57] on span "Faculty/Staff" at bounding box center [328, 52] width 84 height 23
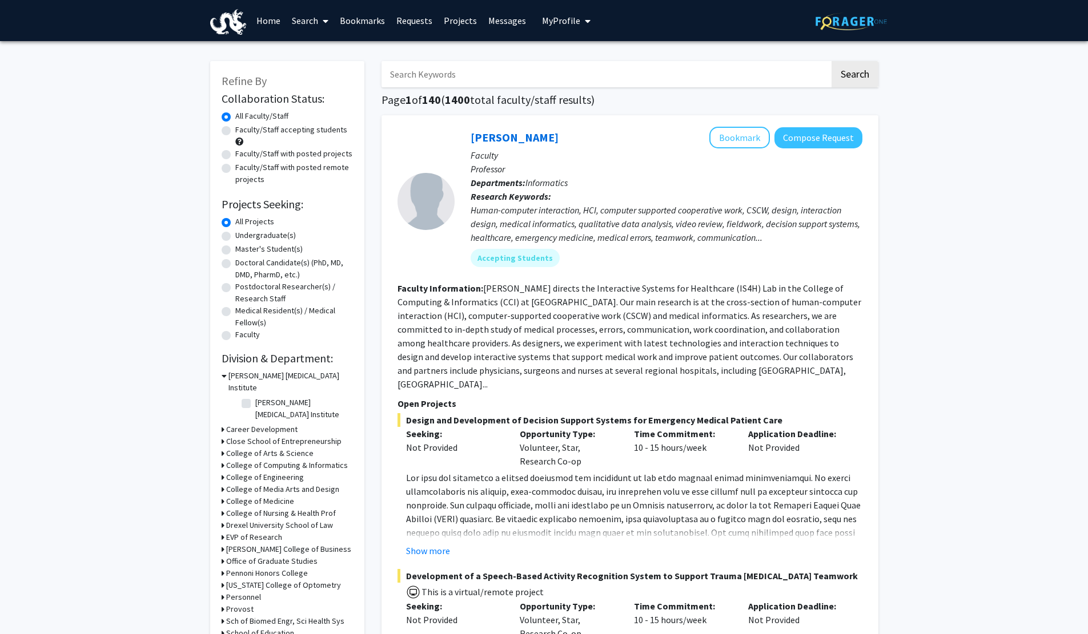
click at [524, 77] on input "Search Keywords" at bounding box center [605, 74] width 448 height 26
type input "das"
click at [831, 61] on button "Search" at bounding box center [854, 74] width 47 height 26
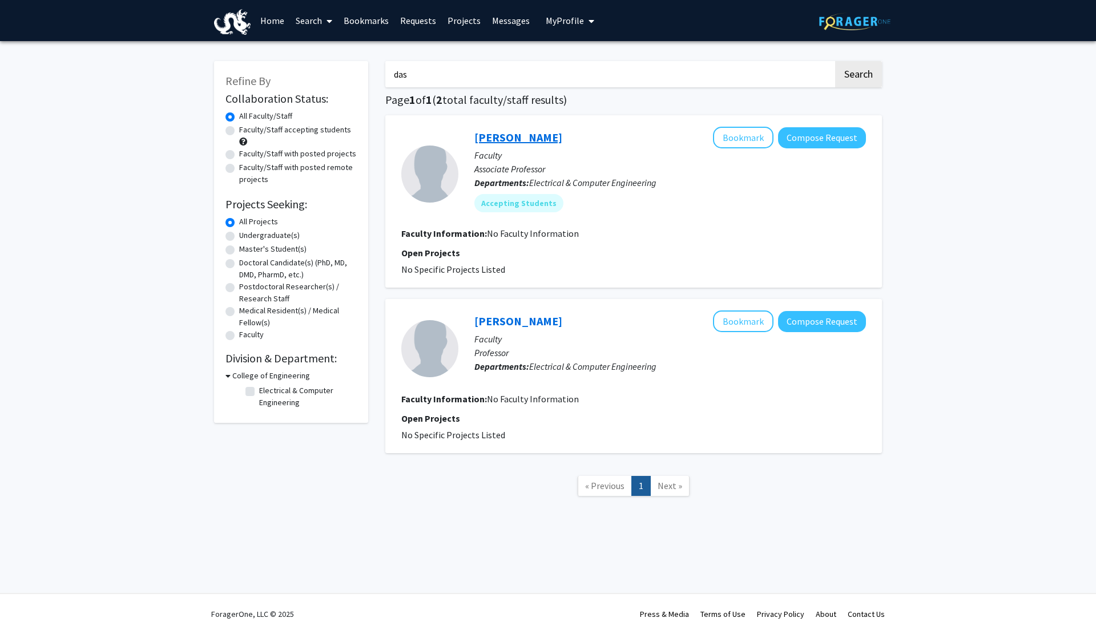
click at [508, 139] on link "Anup Das" at bounding box center [518, 137] width 88 height 14
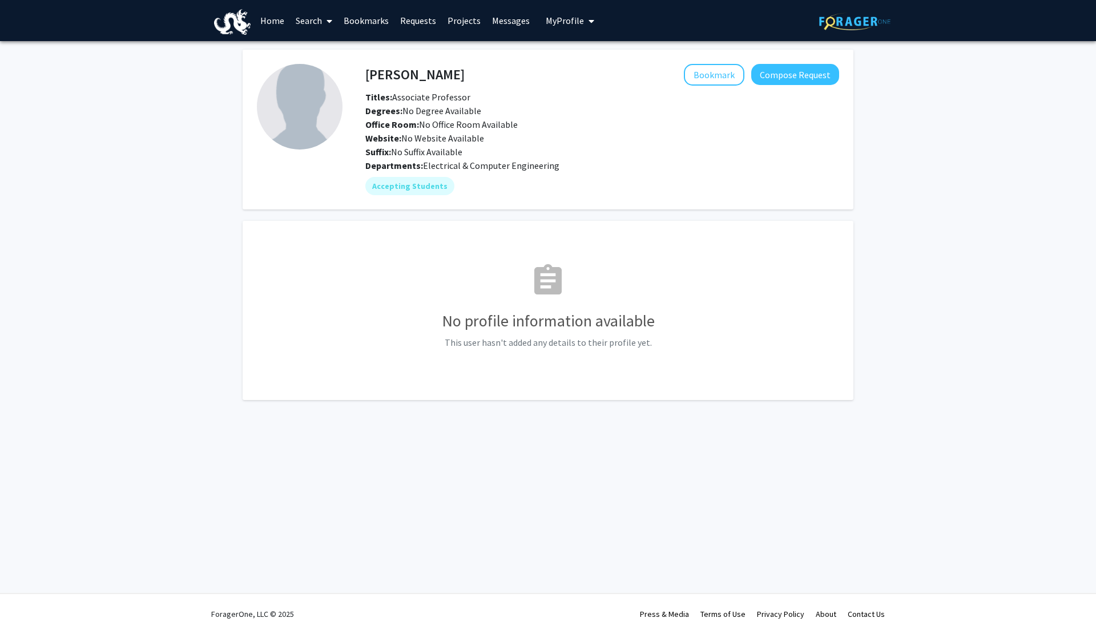
click at [541, 350] on div "assignment No profile information available This user hasn't added any details …" at bounding box center [548, 310] width 582 height 151
